Goal: Transaction & Acquisition: Book appointment/travel/reservation

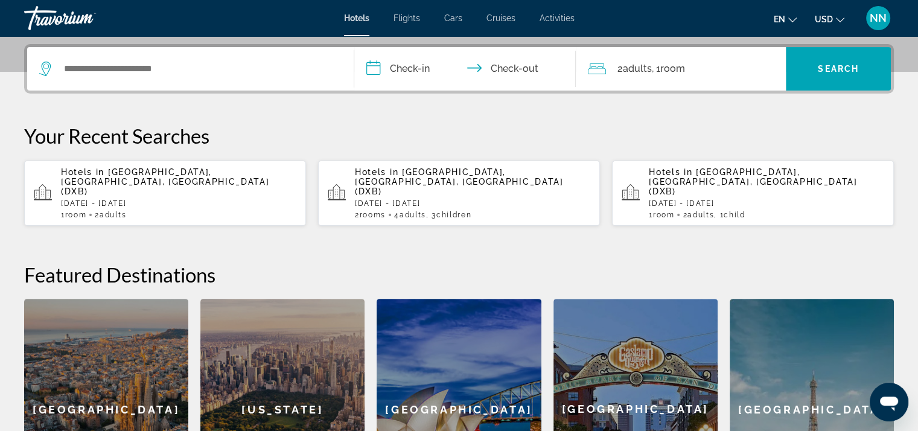
scroll to position [302, 0]
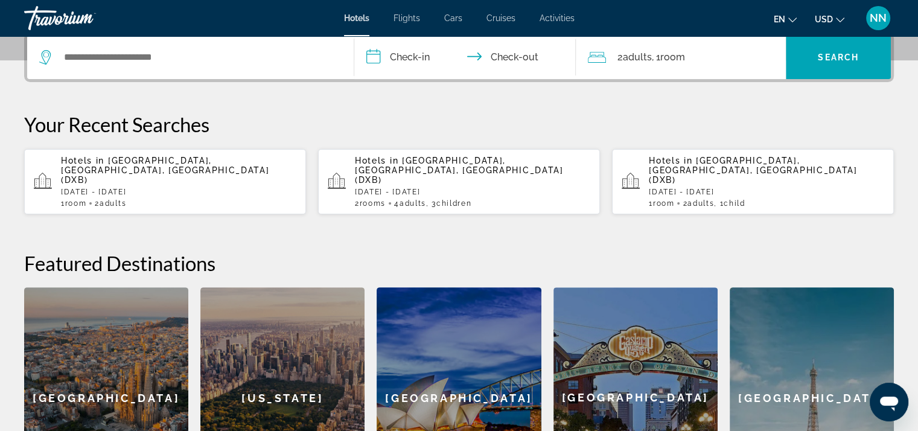
click at [99, 176] on div "Hotels in [GEOGRAPHIC_DATA], [GEOGRAPHIC_DATA], [GEOGRAPHIC_DATA] (DXB) [DATE] …" at bounding box center [178, 182] width 235 height 52
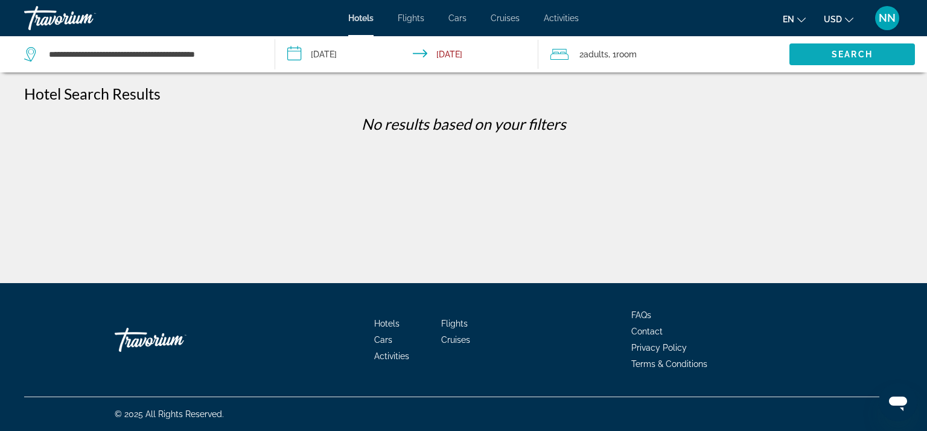
click at [797, 54] on span "Search widget" at bounding box center [852, 54] width 126 height 29
click at [833, 54] on span "Search" at bounding box center [852, 54] width 41 height 10
click at [123, 130] on p "No results based on your filters" at bounding box center [463, 124] width 891 height 18
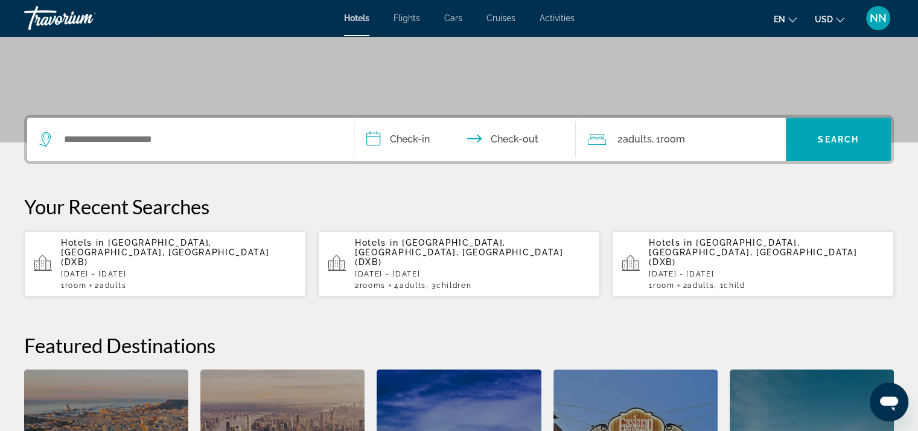
scroll to position [181, 0]
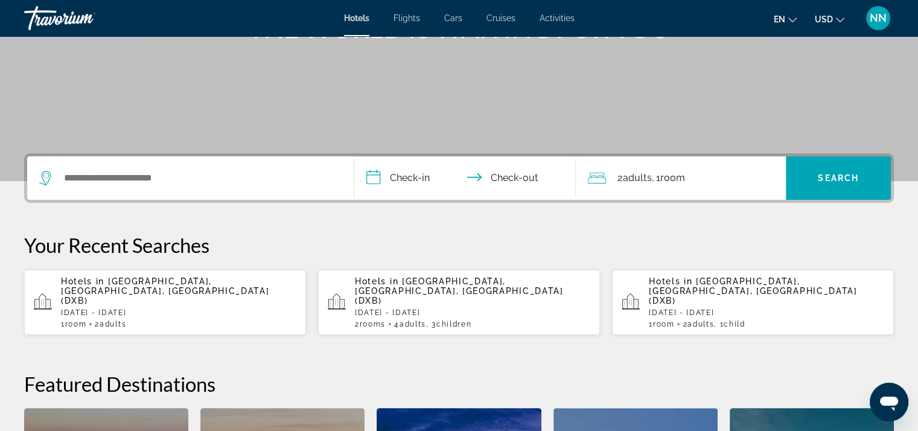
click at [385, 175] on input "**********" at bounding box center [467, 179] width 227 height 47
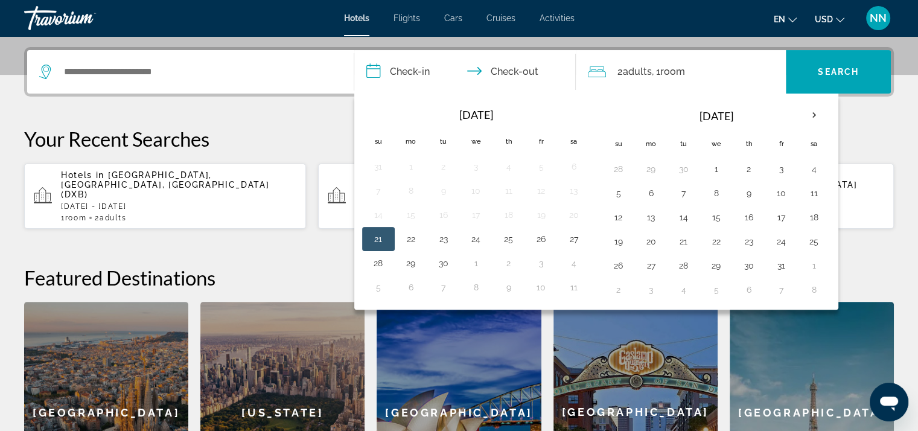
scroll to position [294, 0]
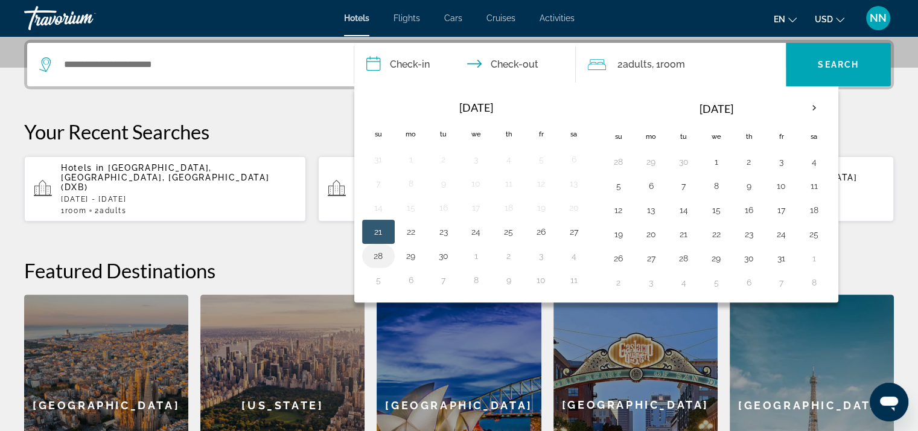
click at [377, 250] on button "28" at bounding box center [378, 255] width 19 height 17
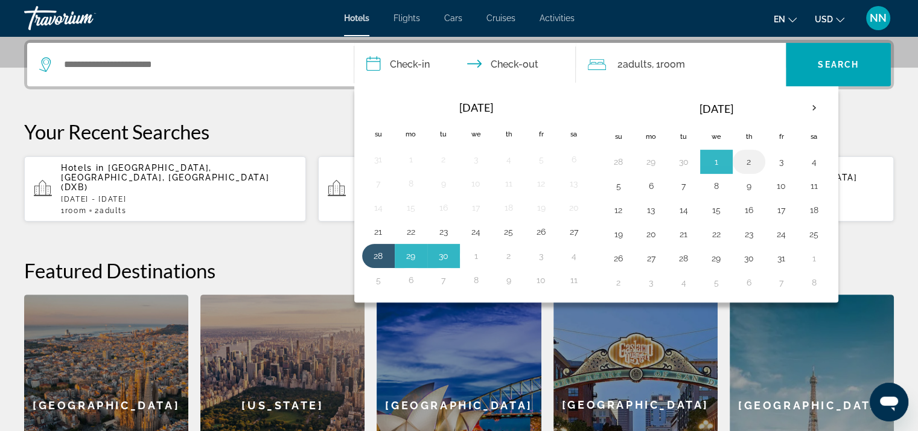
click at [746, 160] on button "2" at bounding box center [748, 161] width 19 height 17
type input "**********"
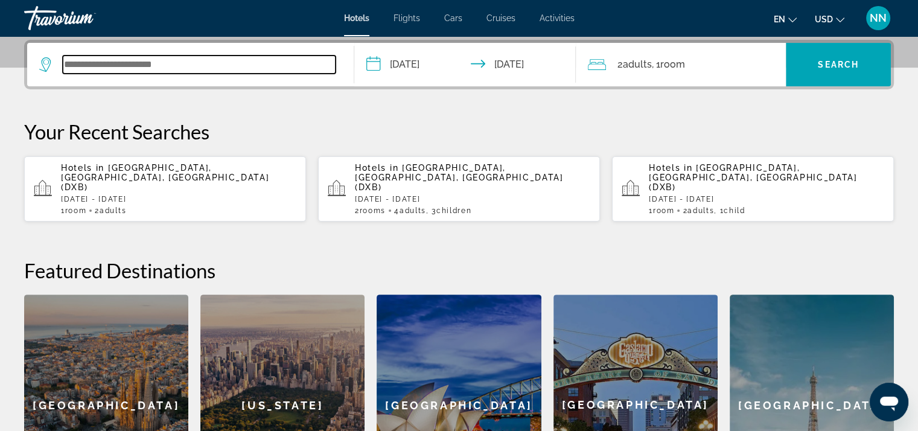
click at [112, 68] on input "Search widget" at bounding box center [199, 65] width 273 height 18
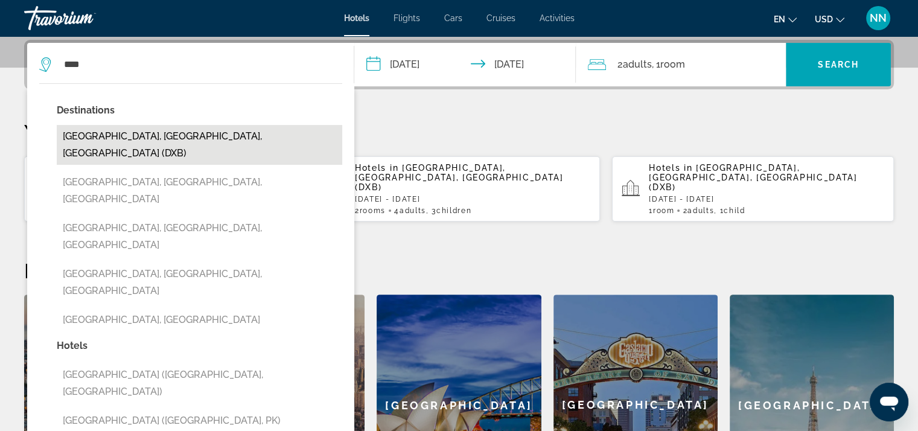
click at [88, 127] on button "[GEOGRAPHIC_DATA], [GEOGRAPHIC_DATA], [GEOGRAPHIC_DATA] (DXB)" at bounding box center [199, 145] width 285 height 40
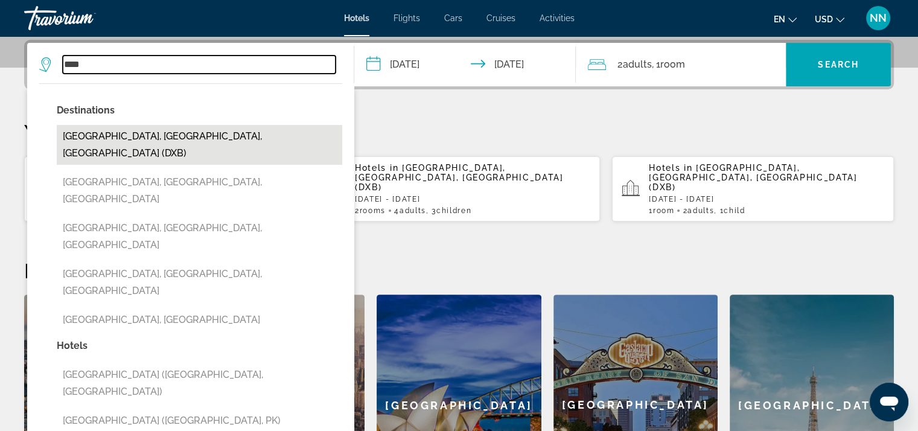
type input "**********"
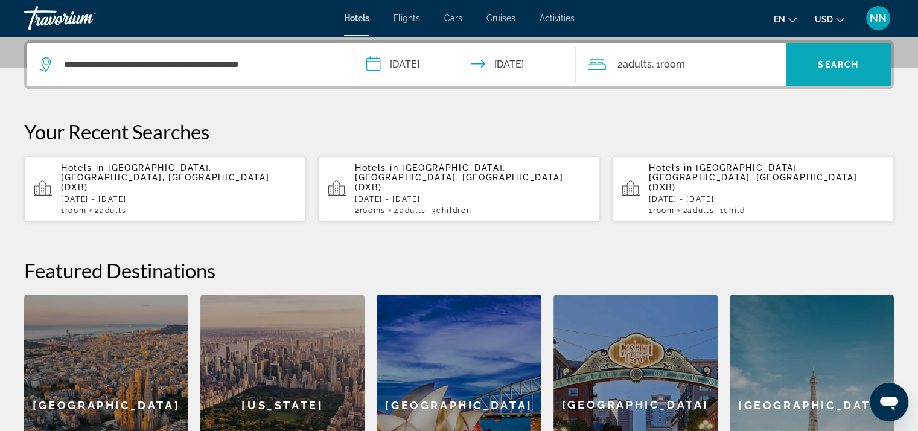
click at [824, 60] on span "Search" at bounding box center [838, 65] width 41 height 10
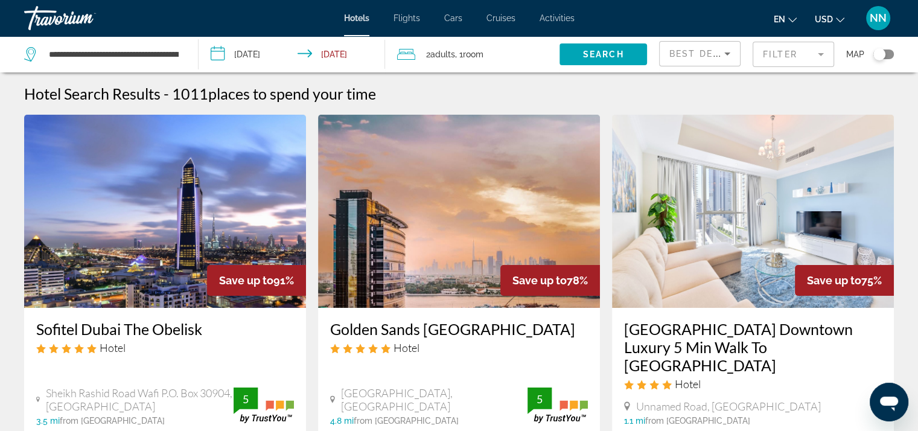
click at [777, 48] on mat-form-field "Filter" at bounding box center [792, 54] width 81 height 25
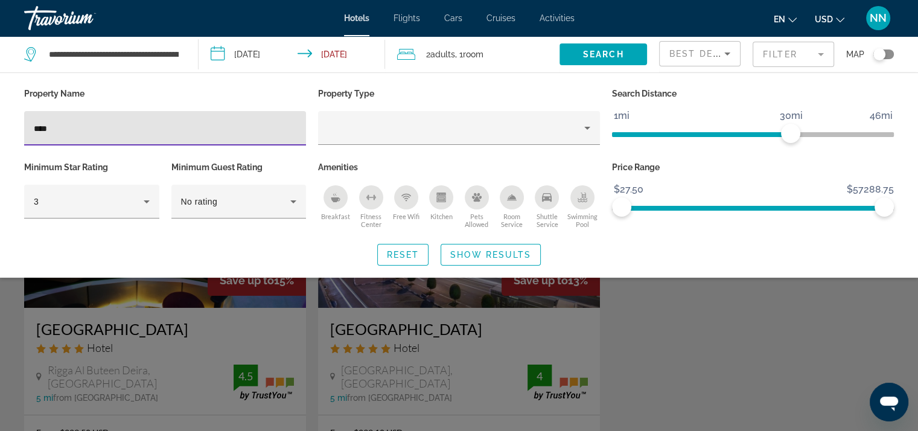
type input "****"
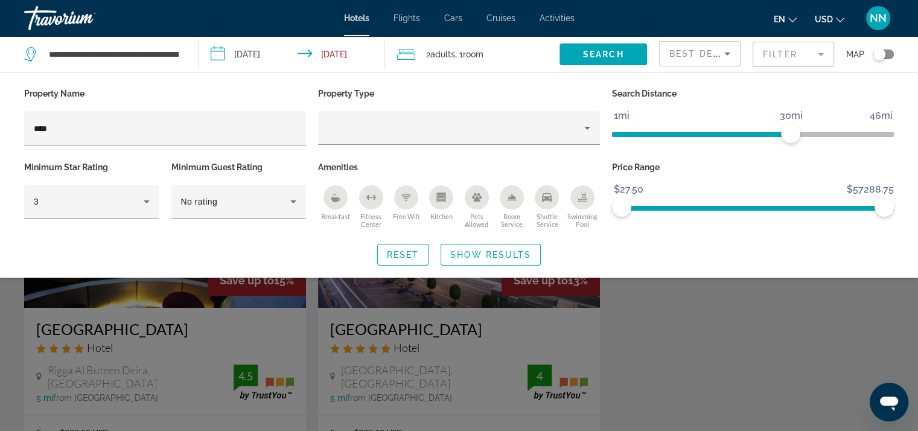
click at [472, 293] on div "Search widget" at bounding box center [459, 306] width 918 height 250
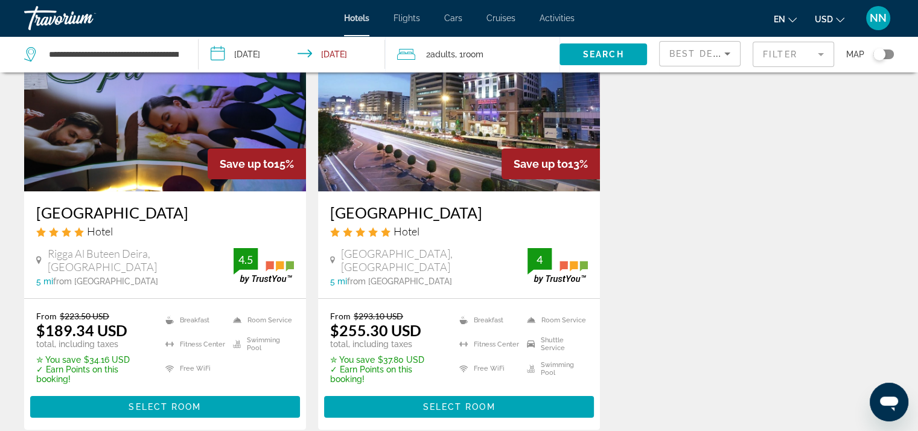
scroll to position [121, 0]
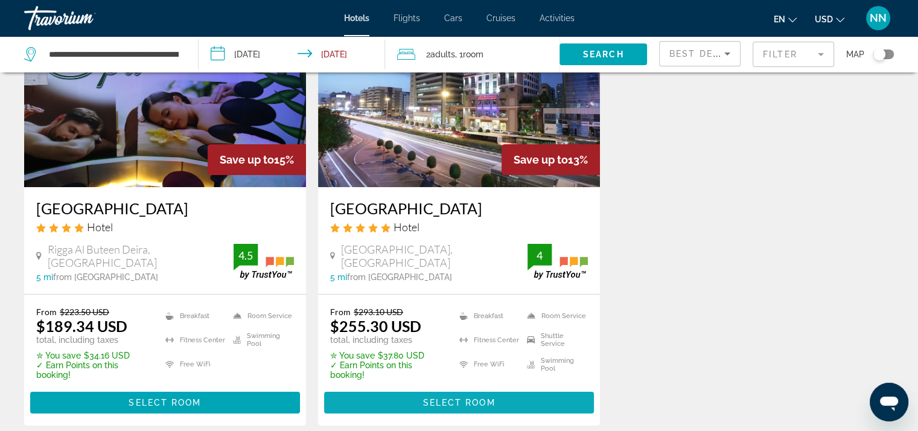
click at [406, 403] on span "Main content" at bounding box center [459, 402] width 270 height 29
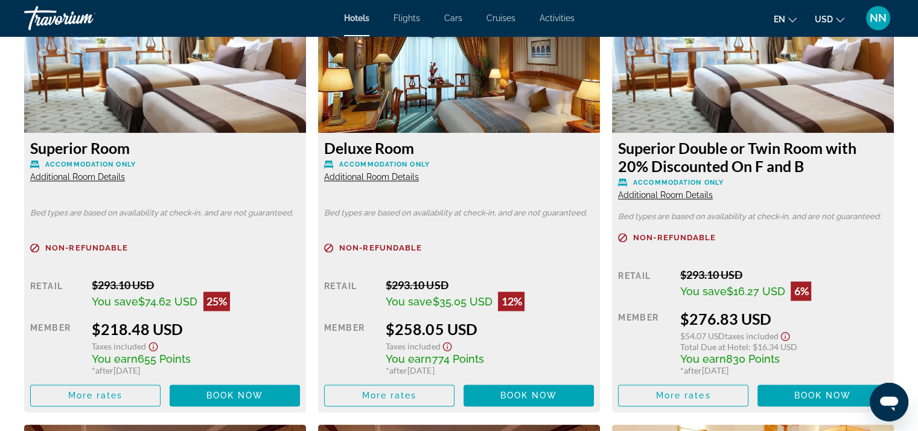
scroll to position [1750, 0]
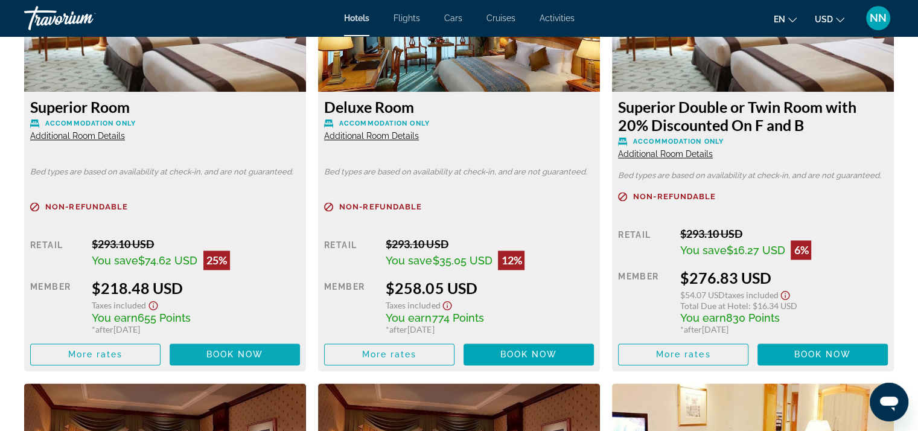
click at [262, 354] on span "Book now" at bounding box center [234, 354] width 57 height 10
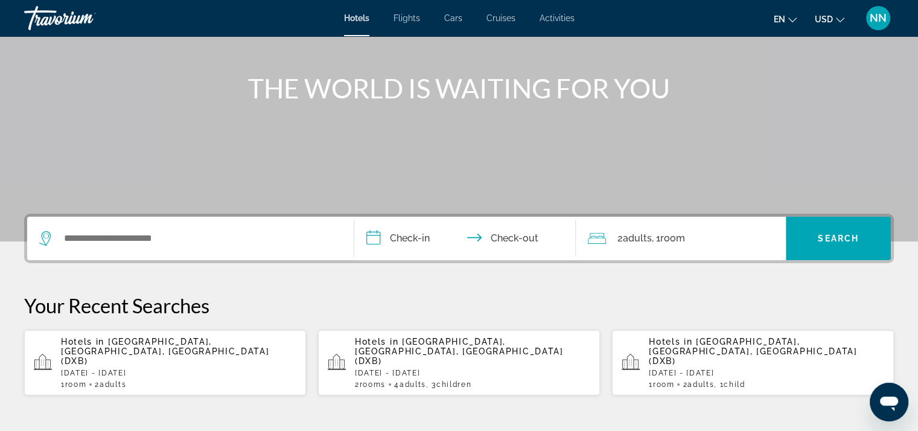
click at [211, 229] on div "Search widget" at bounding box center [190, 238] width 302 height 43
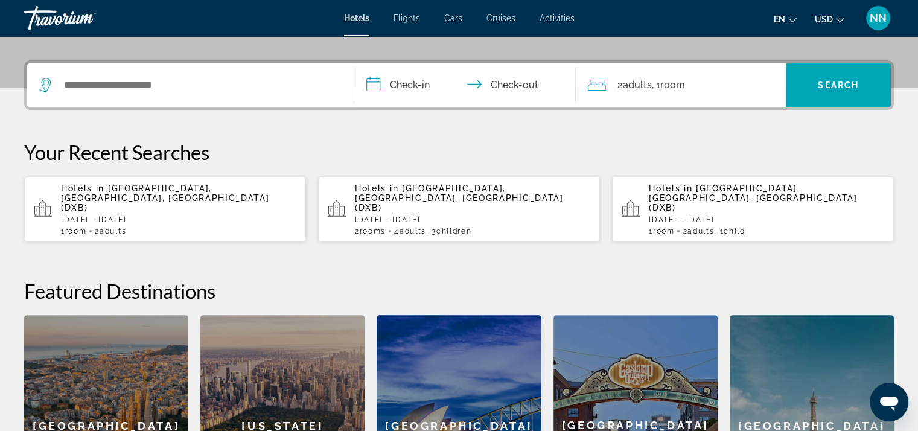
scroll to position [294, 0]
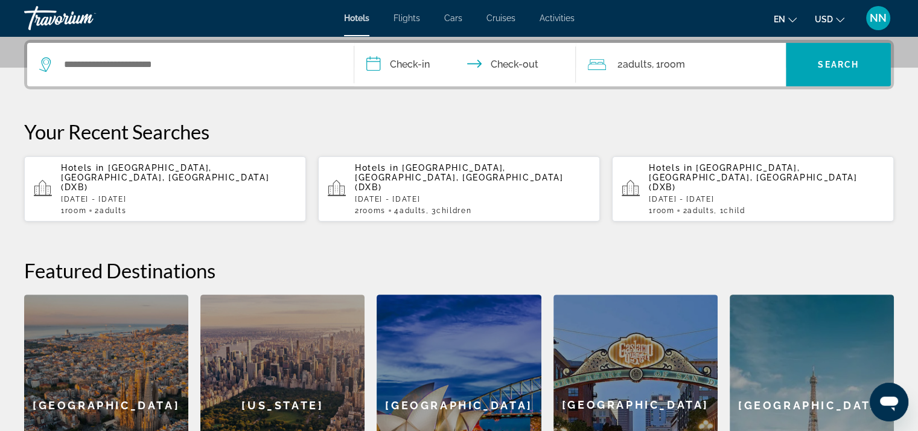
click at [173, 195] on p "[DATE] - [DATE]" at bounding box center [178, 199] width 235 height 8
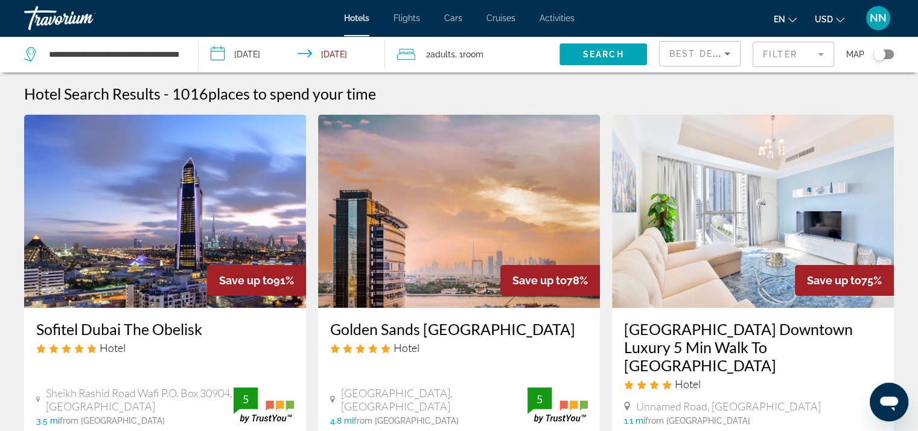
click at [809, 60] on mat-form-field "Filter" at bounding box center [792, 54] width 81 height 25
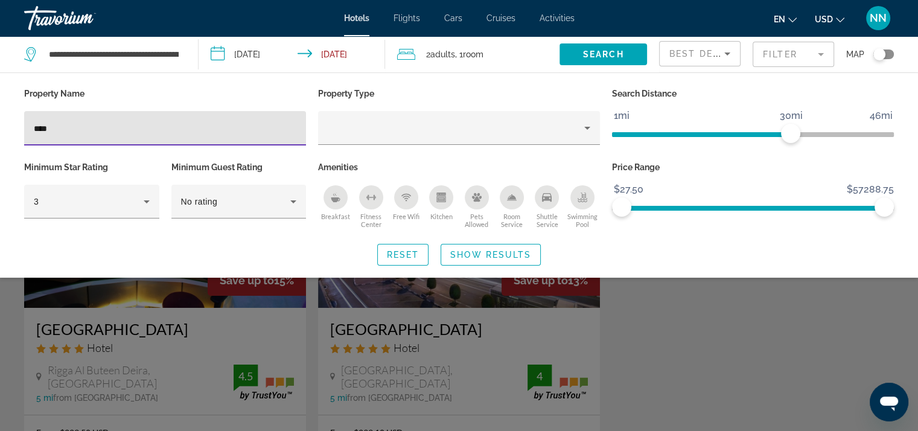
type input "****"
click at [462, 317] on div "Search widget" at bounding box center [459, 306] width 918 height 250
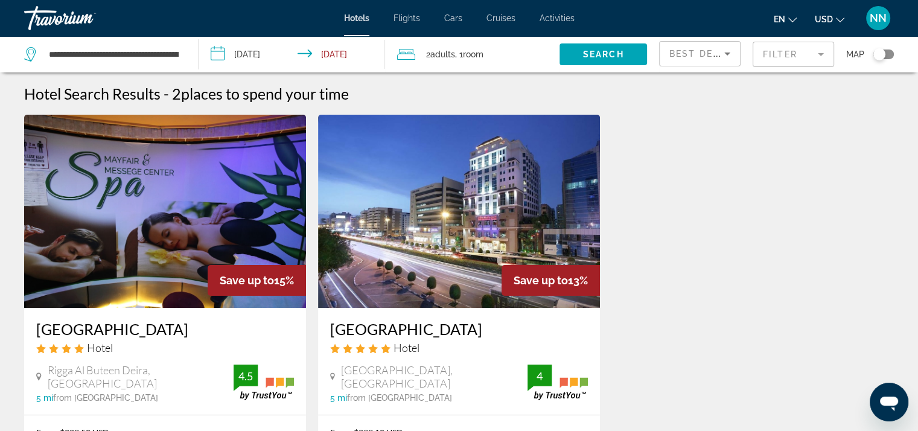
click at [457, 284] on img "Main content" at bounding box center [459, 211] width 282 height 193
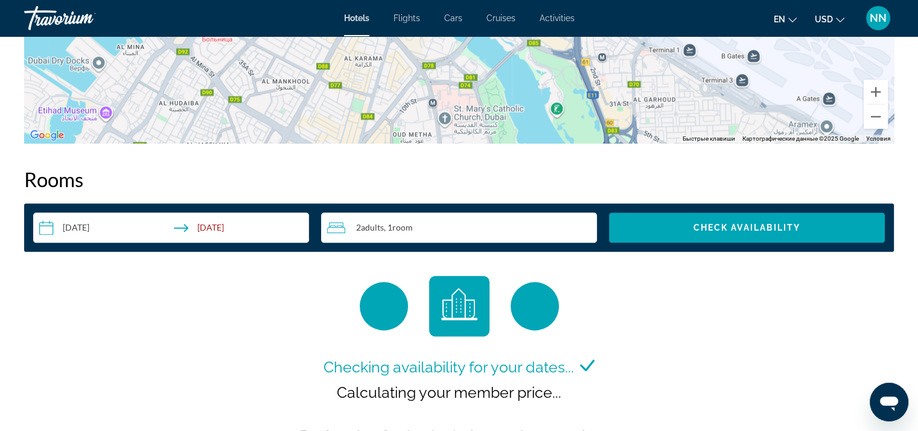
scroll to position [1388, 0]
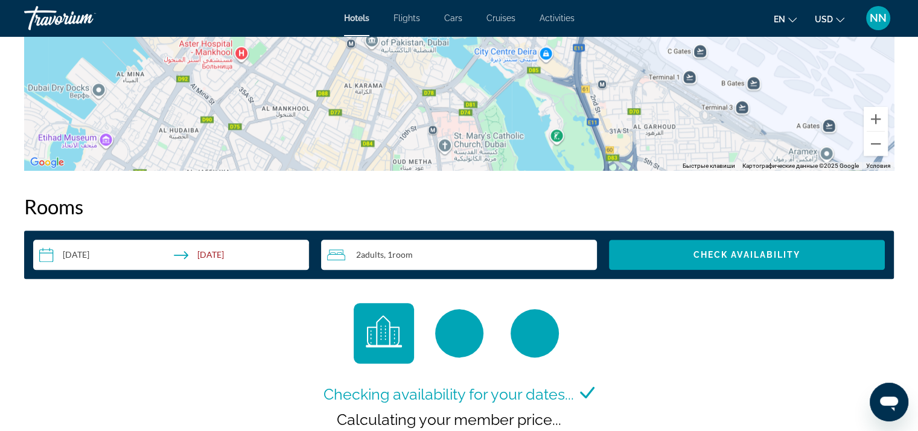
click at [438, 262] on div "2 Adult Adults , 1 Room rooms" at bounding box center [462, 255] width 270 height 30
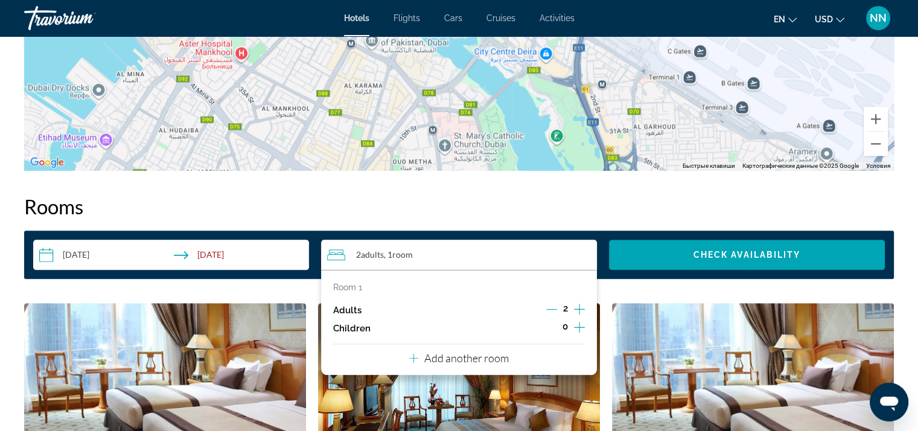
click at [584, 323] on icon "Increment children" at bounding box center [579, 327] width 11 height 14
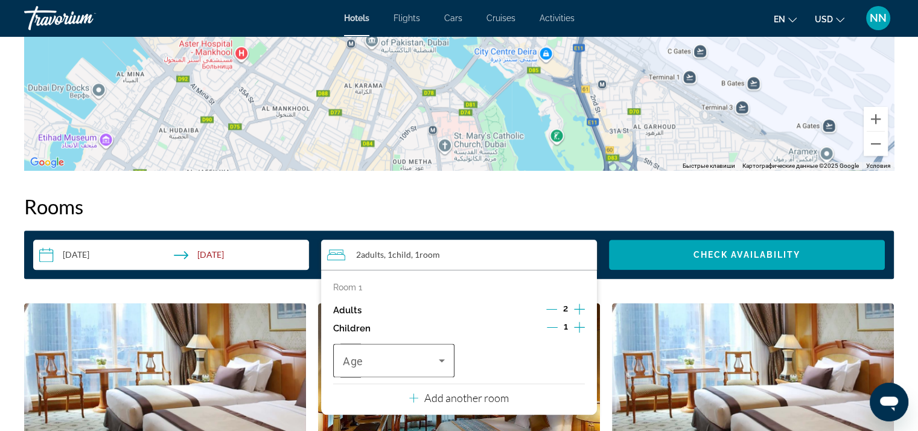
click at [433, 349] on div "Travelers: 2 adults, 1 child" at bounding box center [394, 360] width 102 height 34
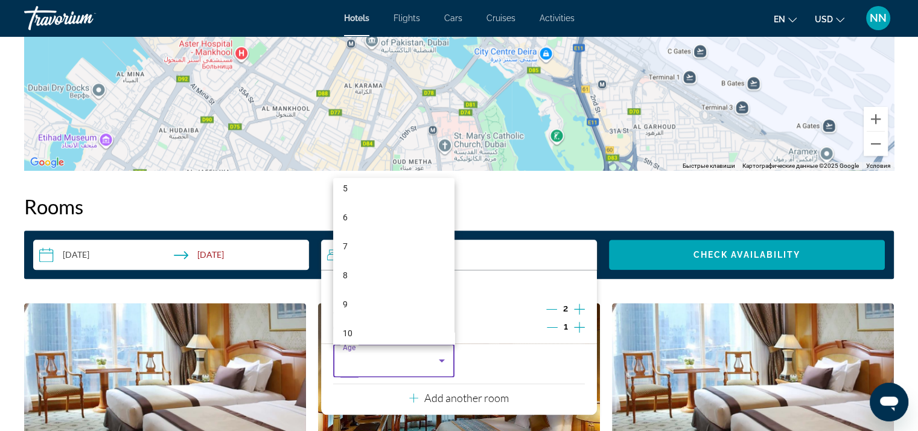
scroll to position [121, 0]
click at [361, 273] on mat-option "7" at bounding box center [393, 279] width 121 height 29
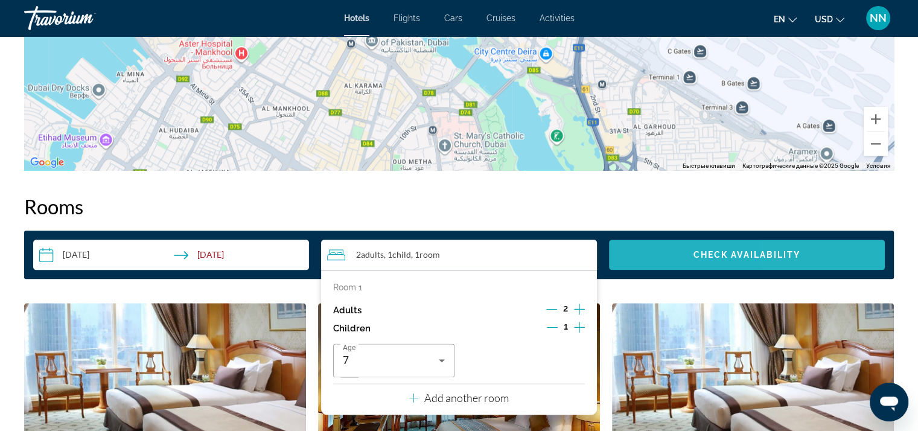
click at [796, 246] on span "Search widget" at bounding box center [747, 254] width 276 height 29
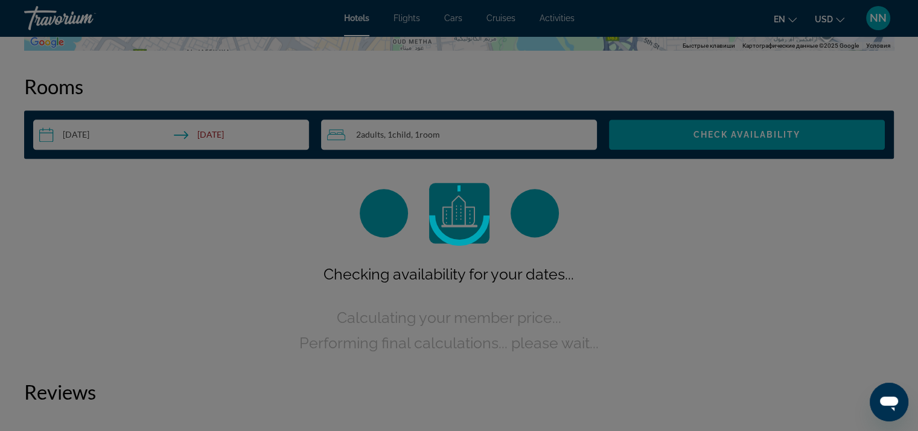
scroll to position [1510, 0]
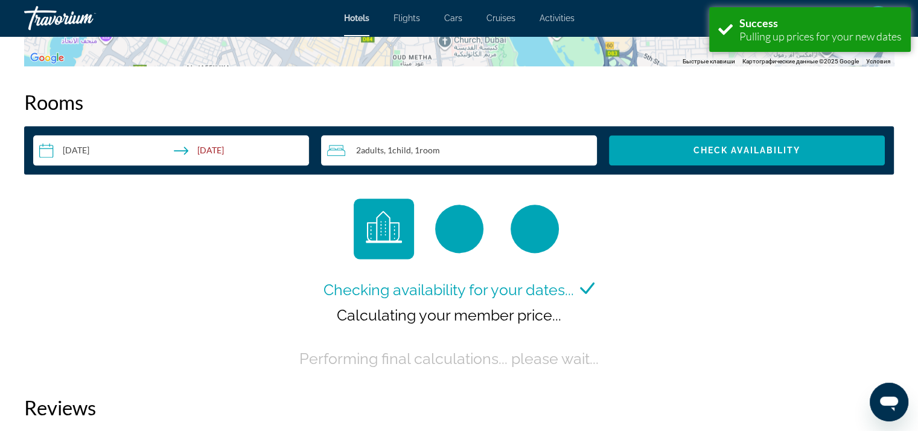
scroll to position [1509, 0]
